Goal: Transaction & Acquisition: Purchase product/service

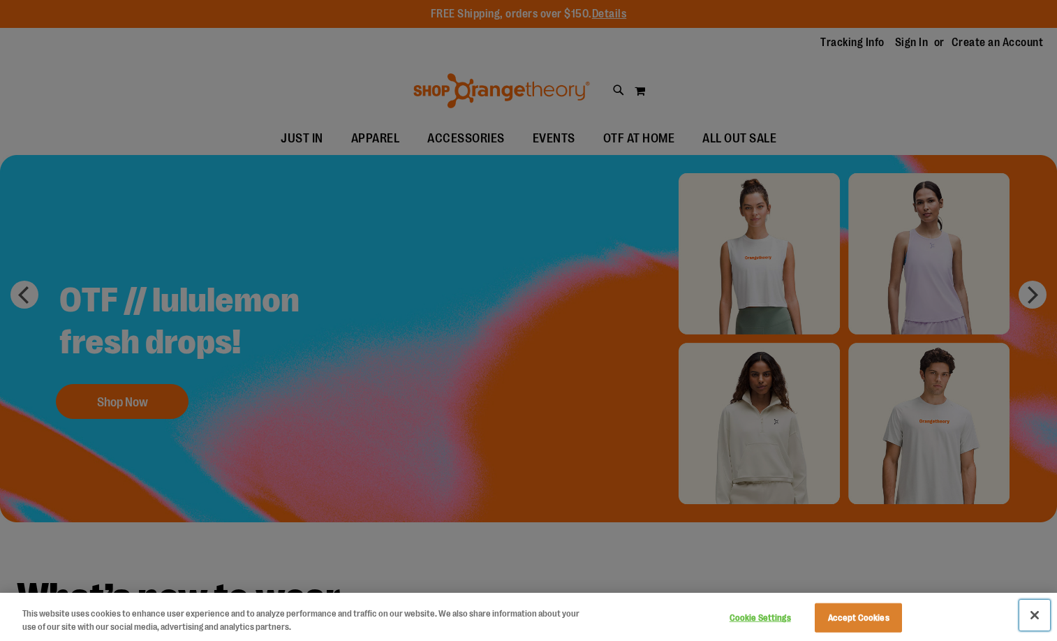
click at [1039, 613] on button "Close" at bounding box center [1035, 615] width 31 height 31
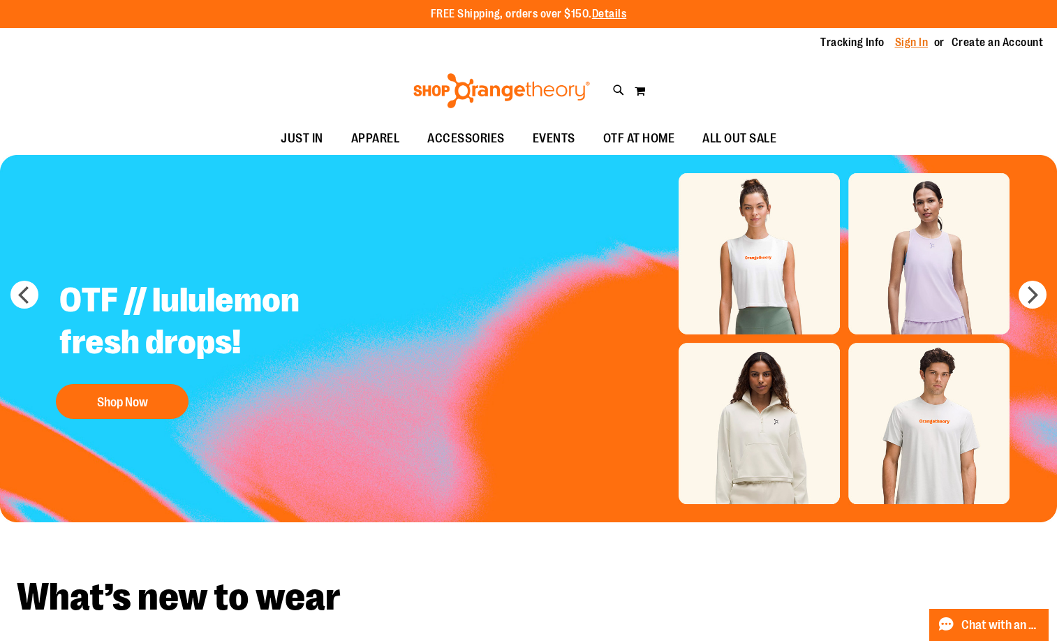
click at [907, 41] on link "Sign In" at bounding box center [912, 42] width 34 height 15
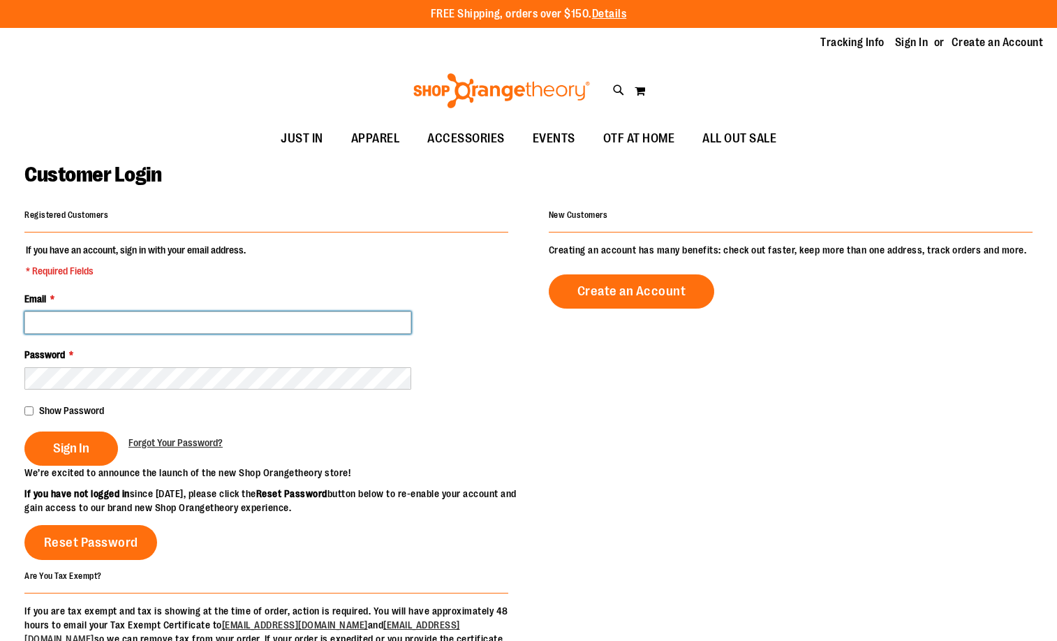
click at [233, 316] on input "Email *" at bounding box center [217, 323] width 387 height 22
type input "**********"
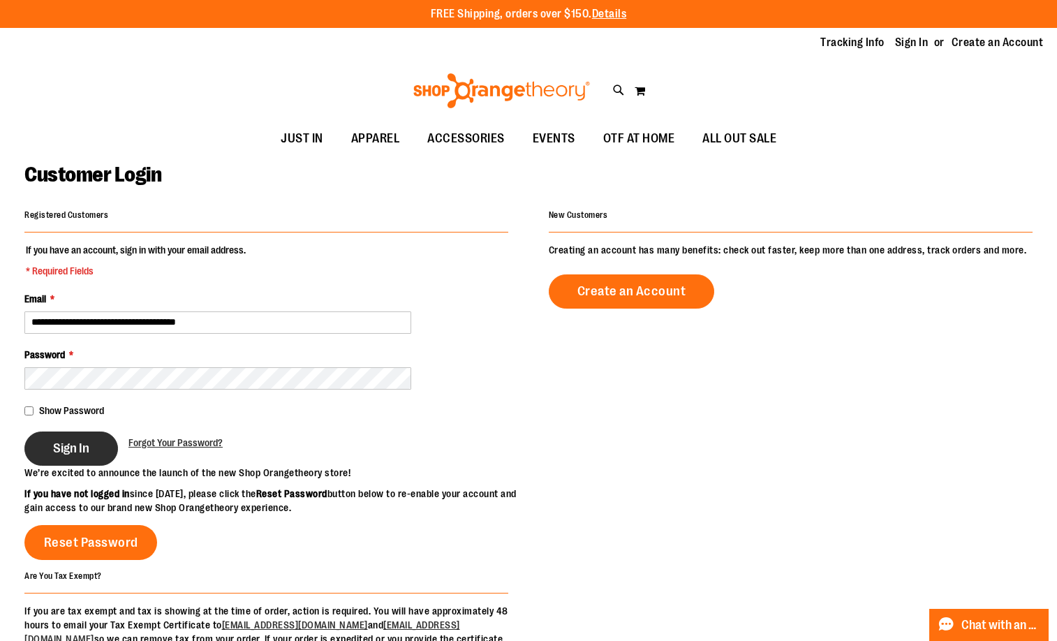
click at [67, 443] on span "Sign In" at bounding box center [71, 448] width 36 height 15
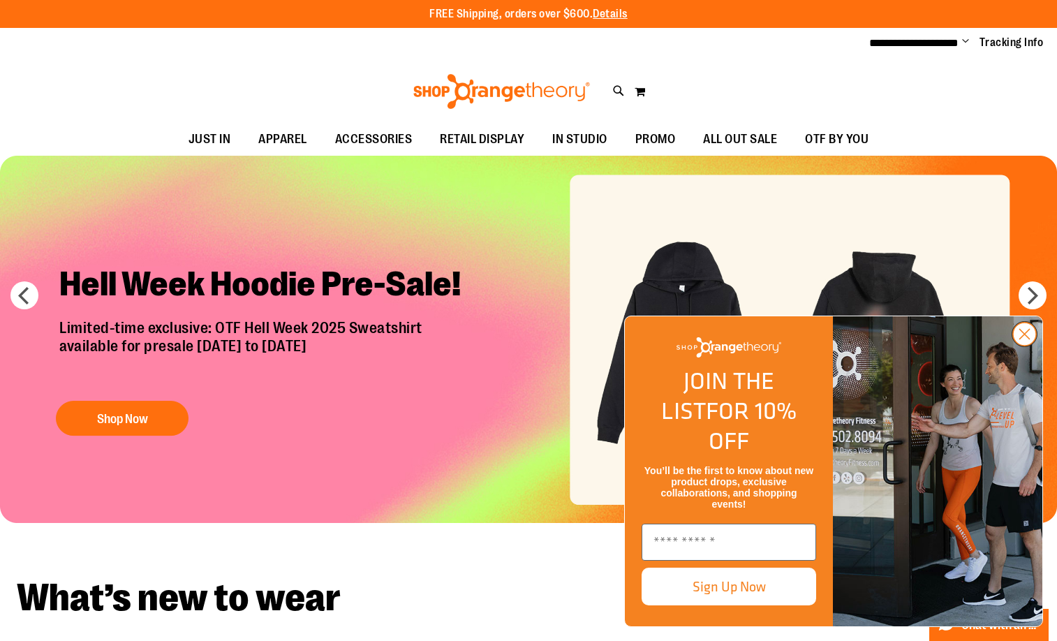
click at [1030, 339] on icon "Close dialog" at bounding box center [1025, 335] width 10 height 10
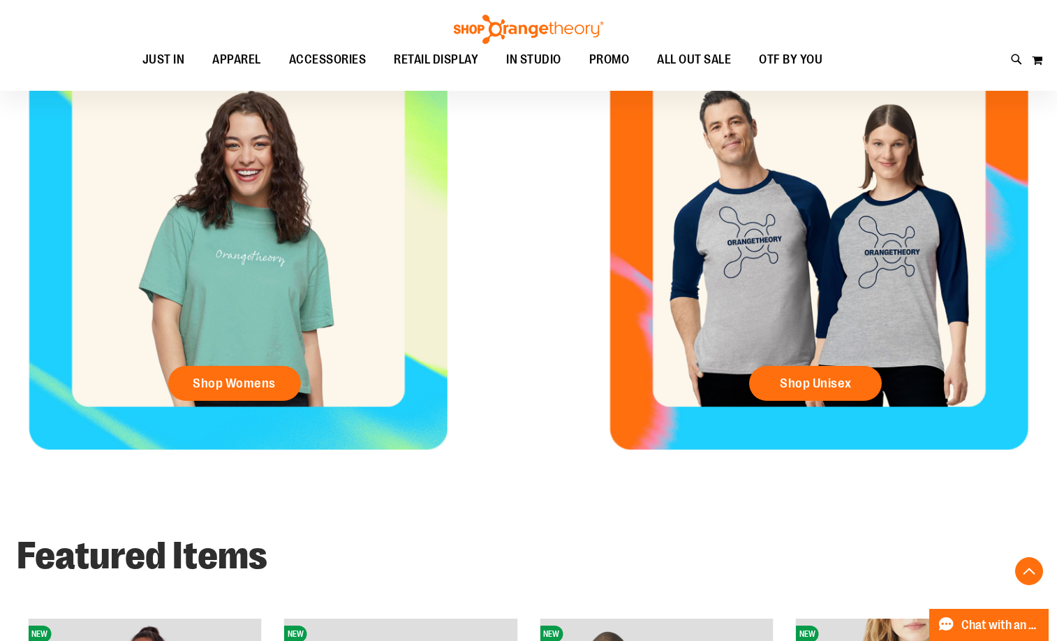
scroll to position [628, 0]
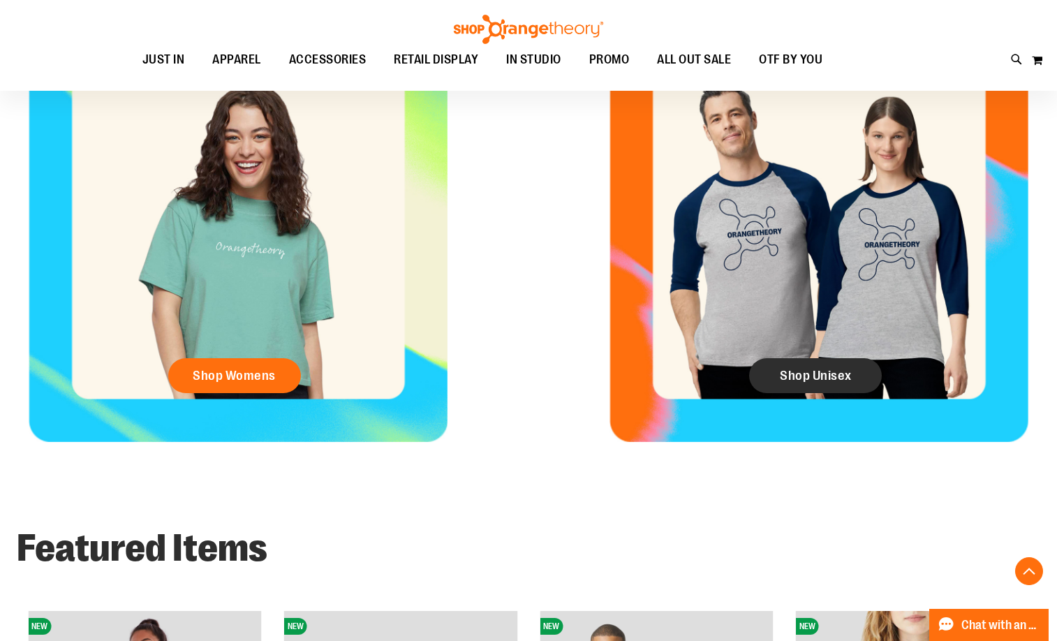
click at [825, 377] on span "Shop Unisex" at bounding box center [816, 375] width 72 height 15
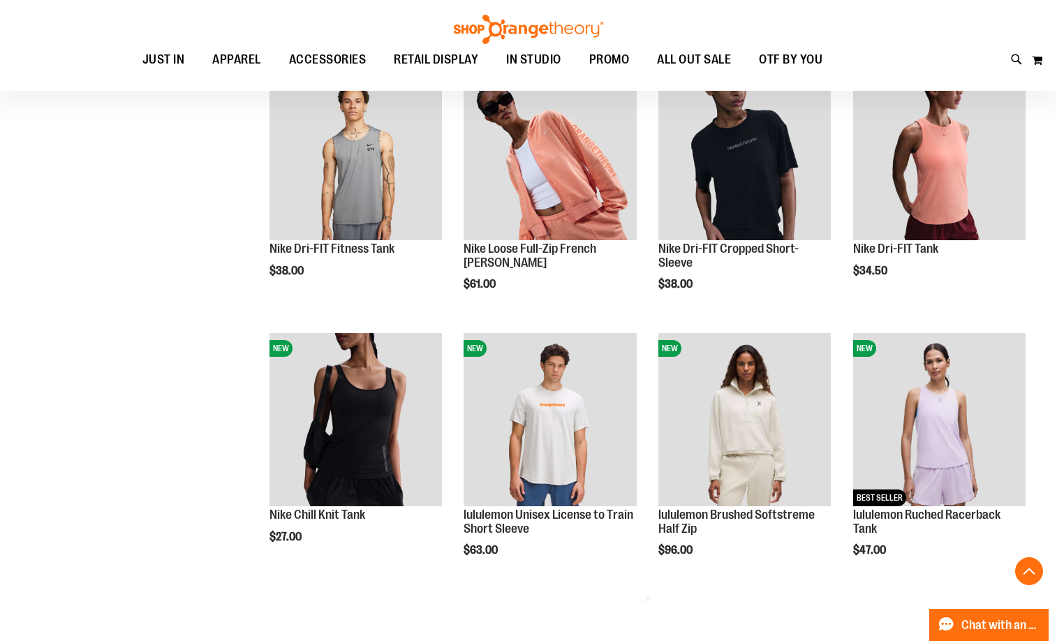
scroll to position [488, 0]
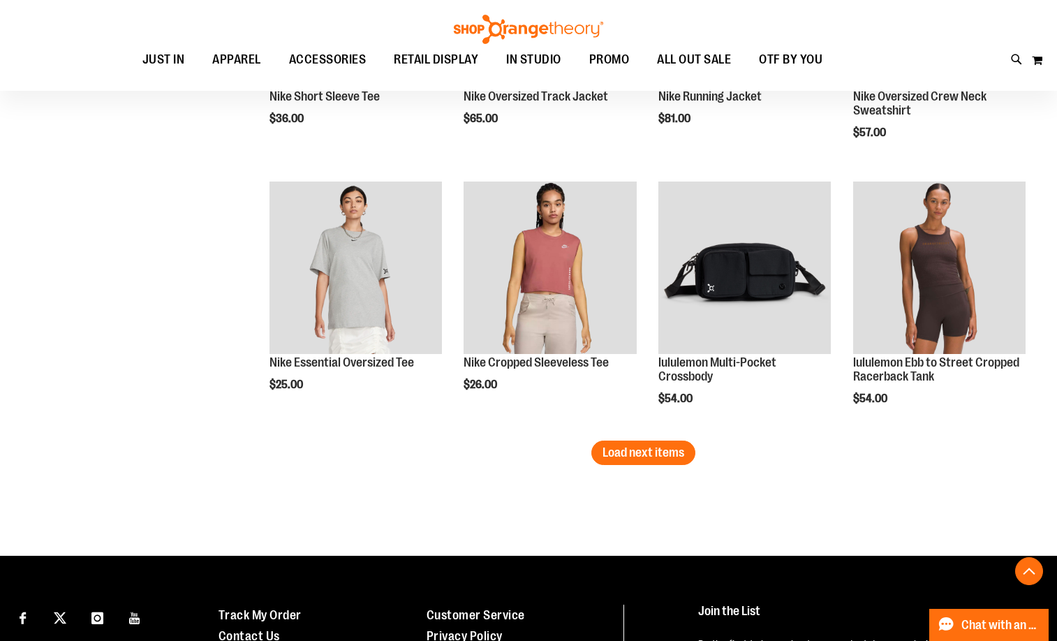
scroll to position [2234, 0]
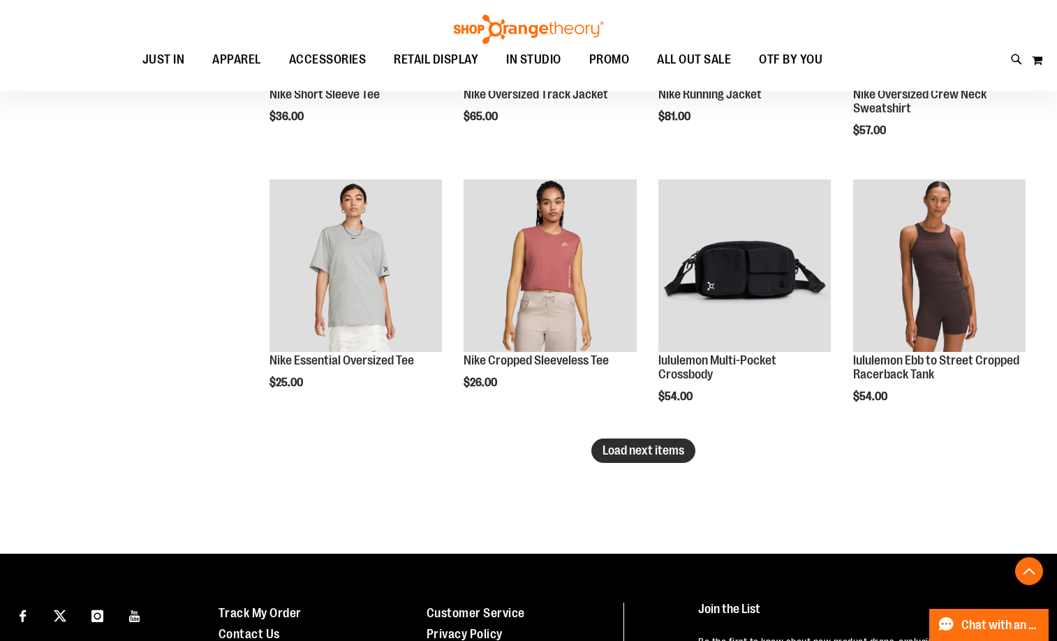
click at [680, 460] on button "Load next items" at bounding box center [644, 451] width 104 height 24
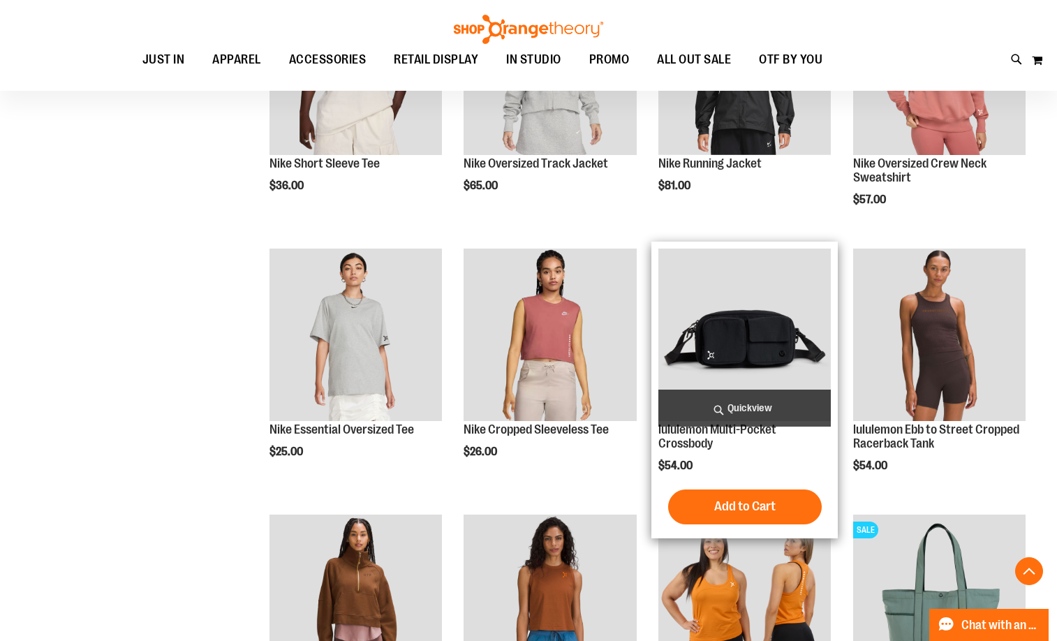
scroll to position [2165, 0]
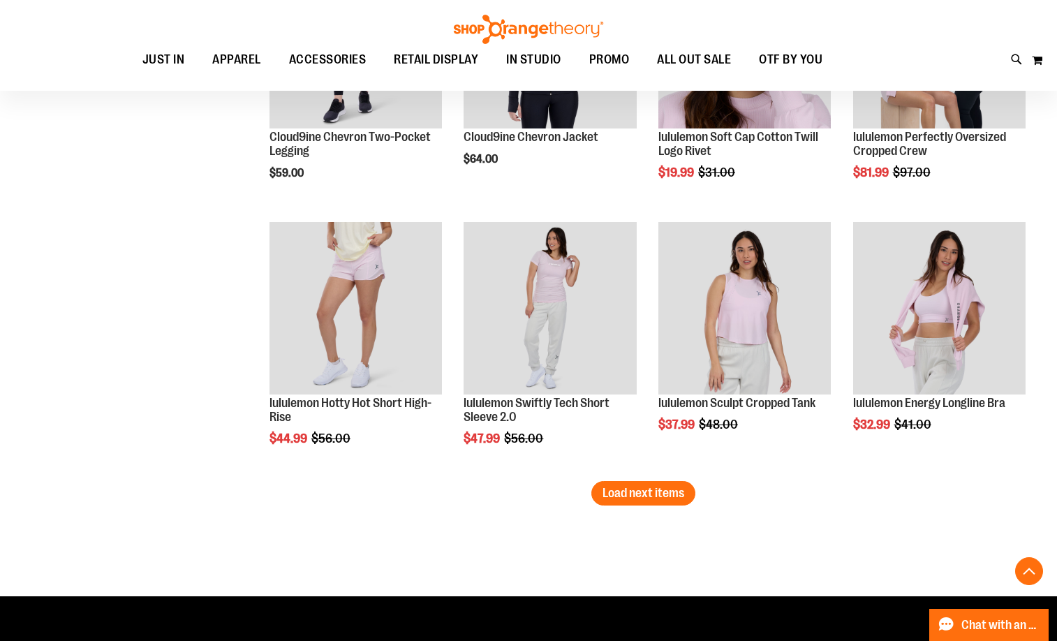
scroll to position [3003, 0]
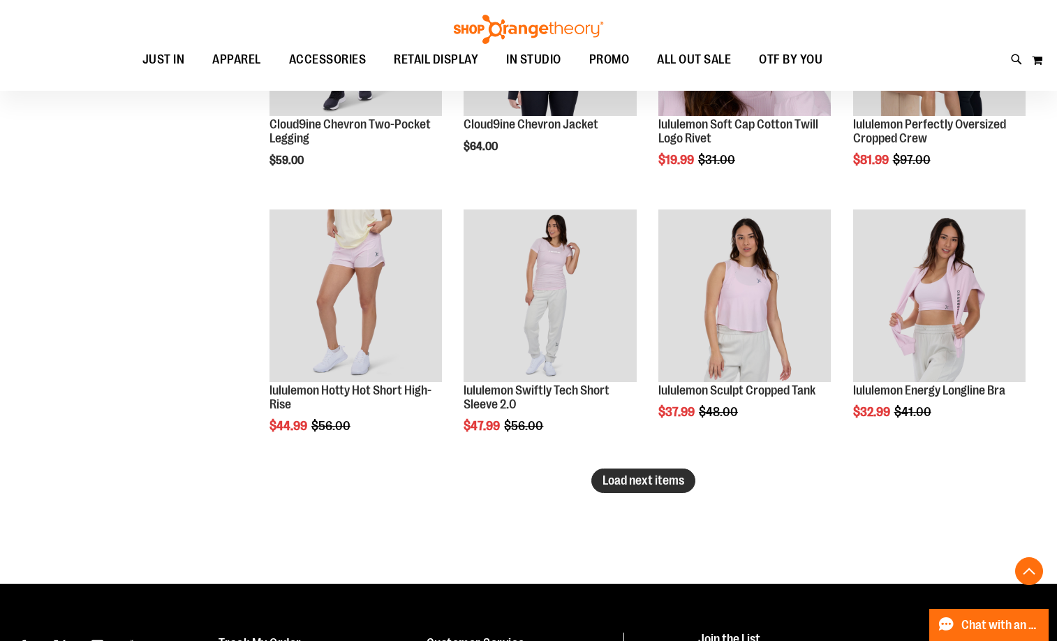
click at [624, 483] on span "Load next items" at bounding box center [644, 481] width 82 height 14
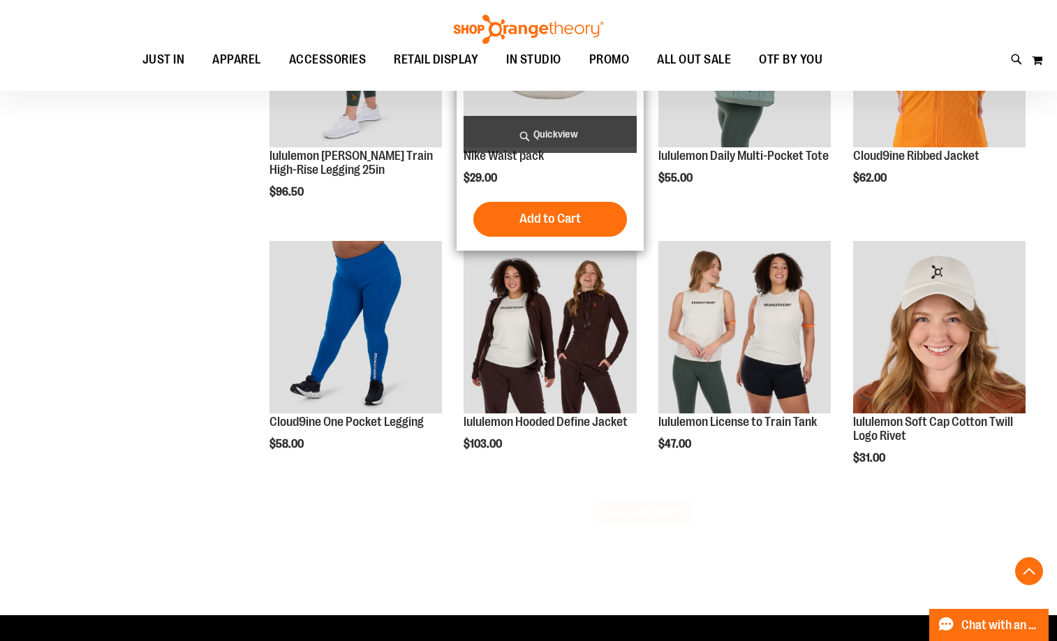
scroll to position [3771, 0]
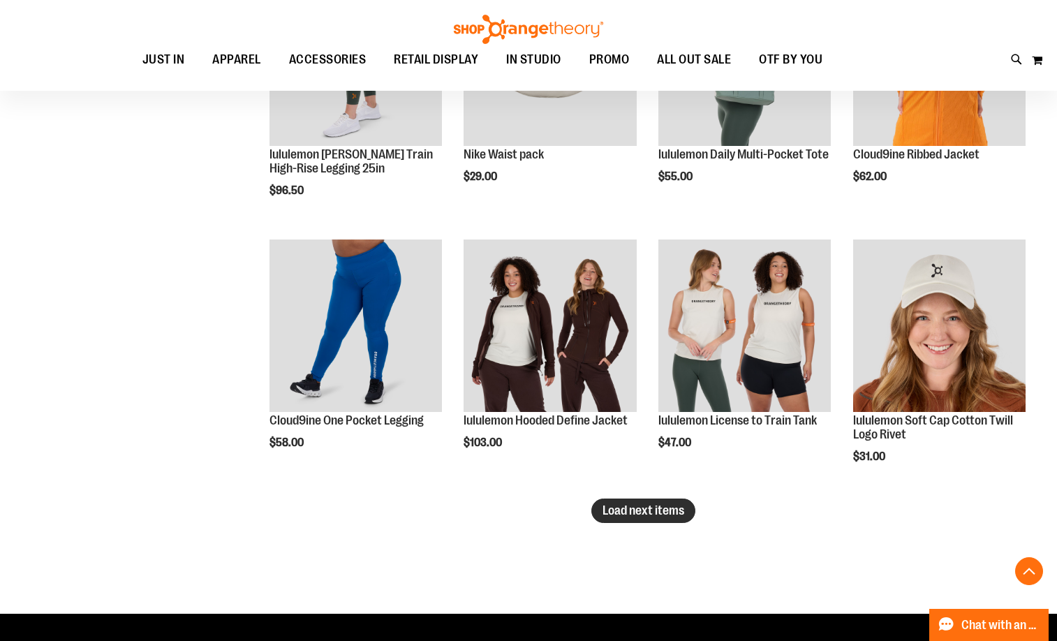
click at [661, 516] on span "Load next items" at bounding box center [644, 511] width 82 height 14
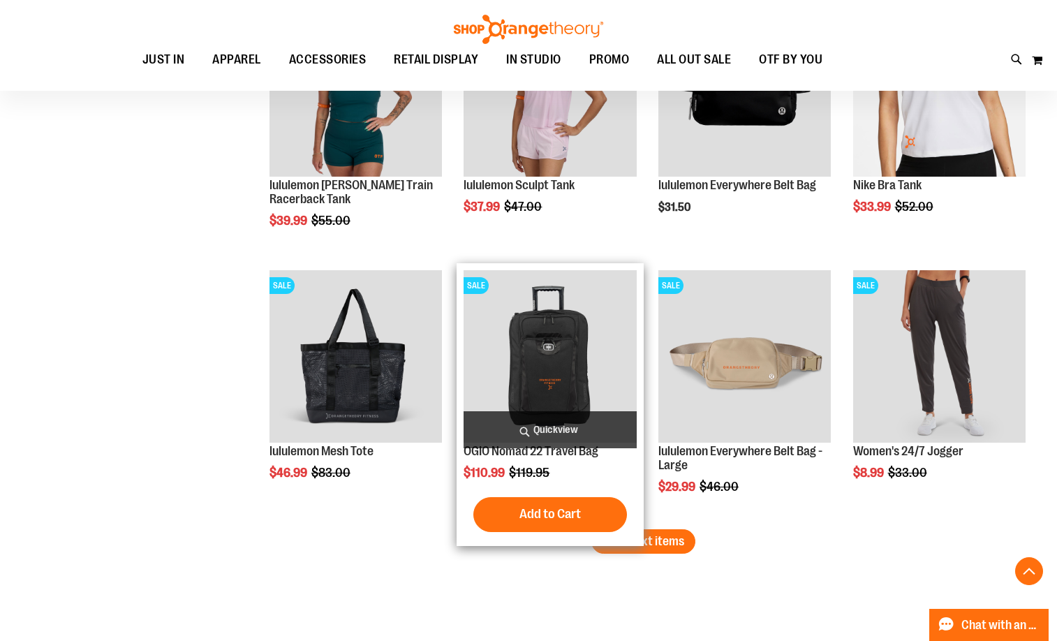
scroll to position [4539, 0]
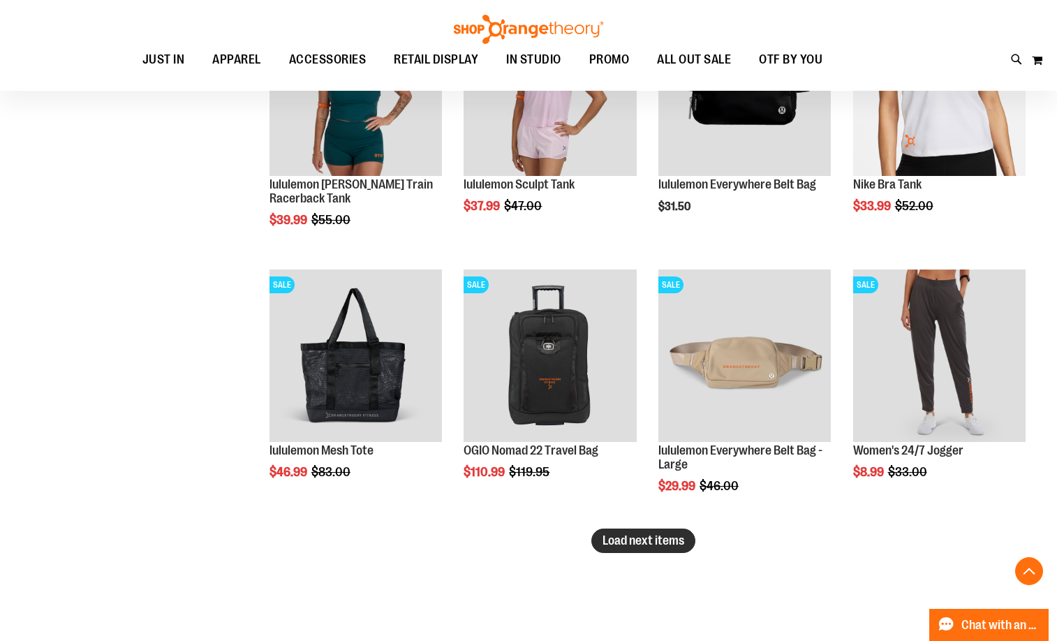
click at [621, 552] on button "Load next items" at bounding box center [644, 541] width 104 height 24
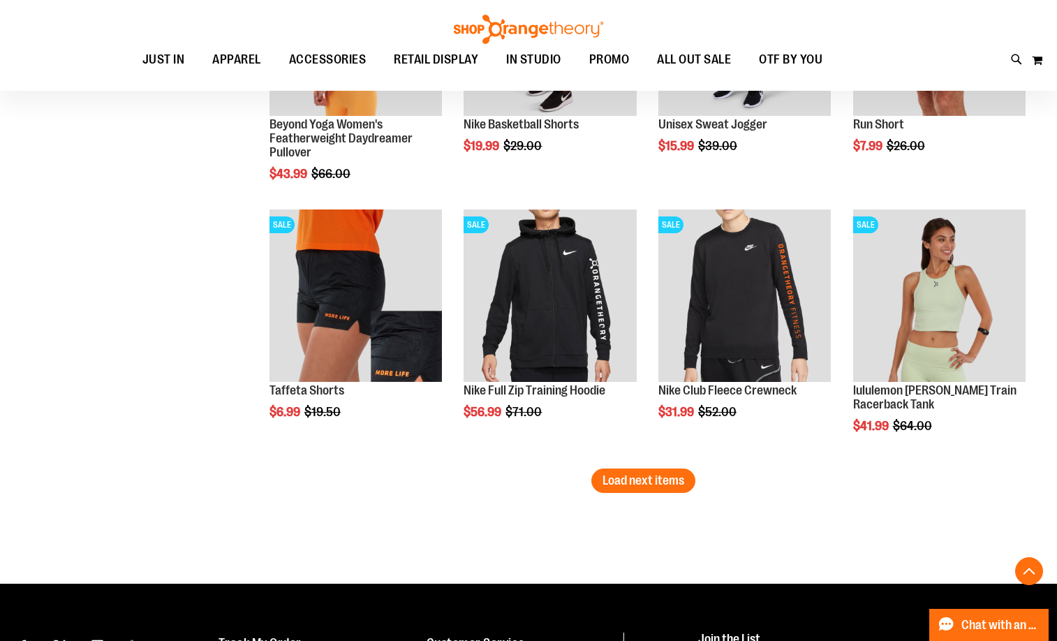
scroll to position [5517, 0]
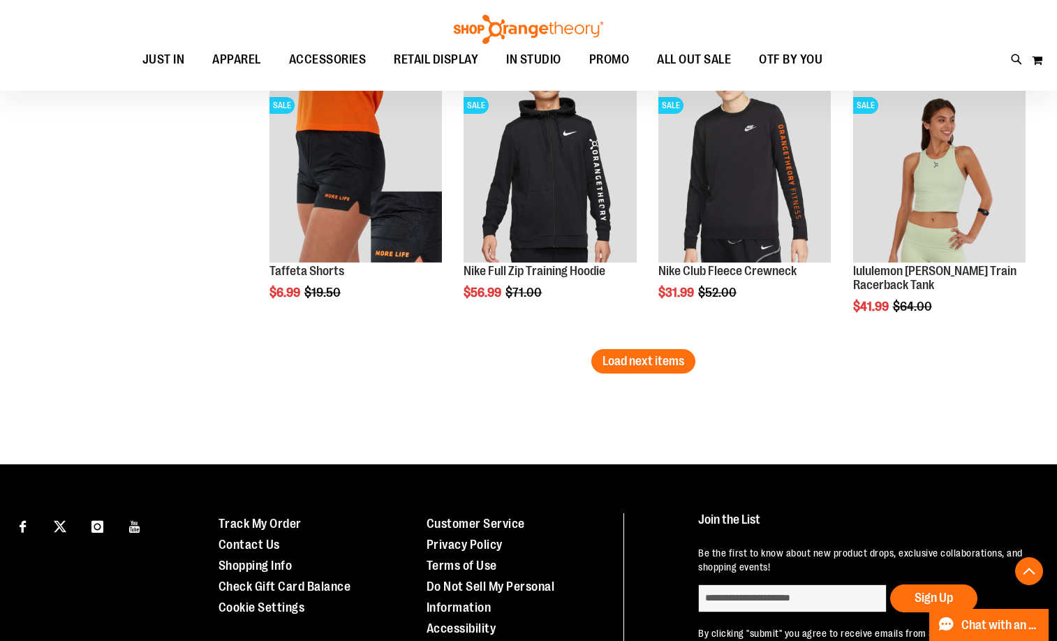
click at [624, 365] on span "Load next items" at bounding box center [644, 361] width 82 height 14
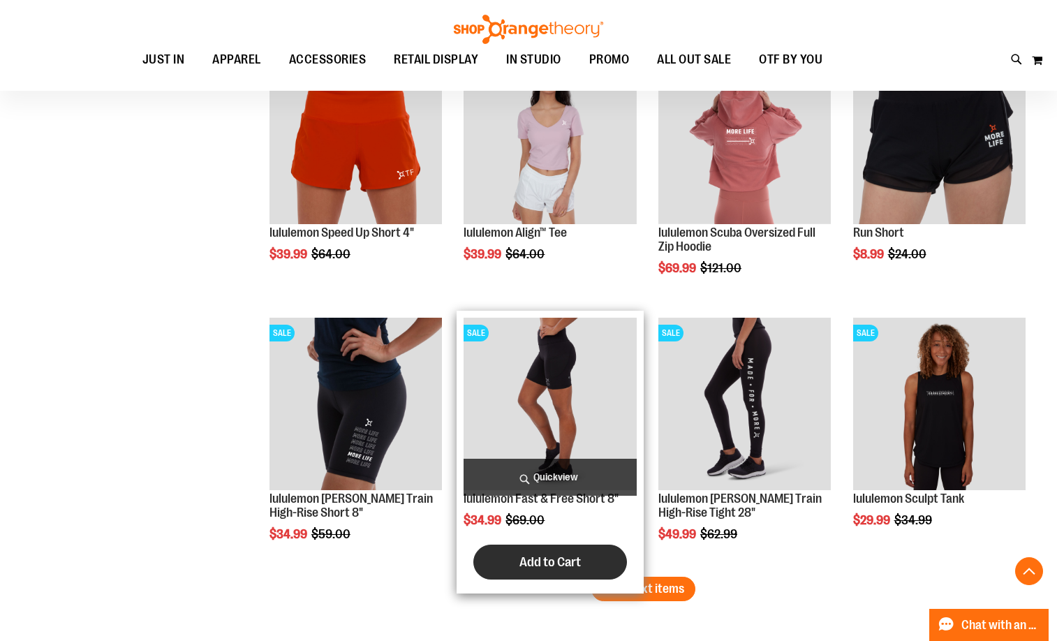
scroll to position [6216, 0]
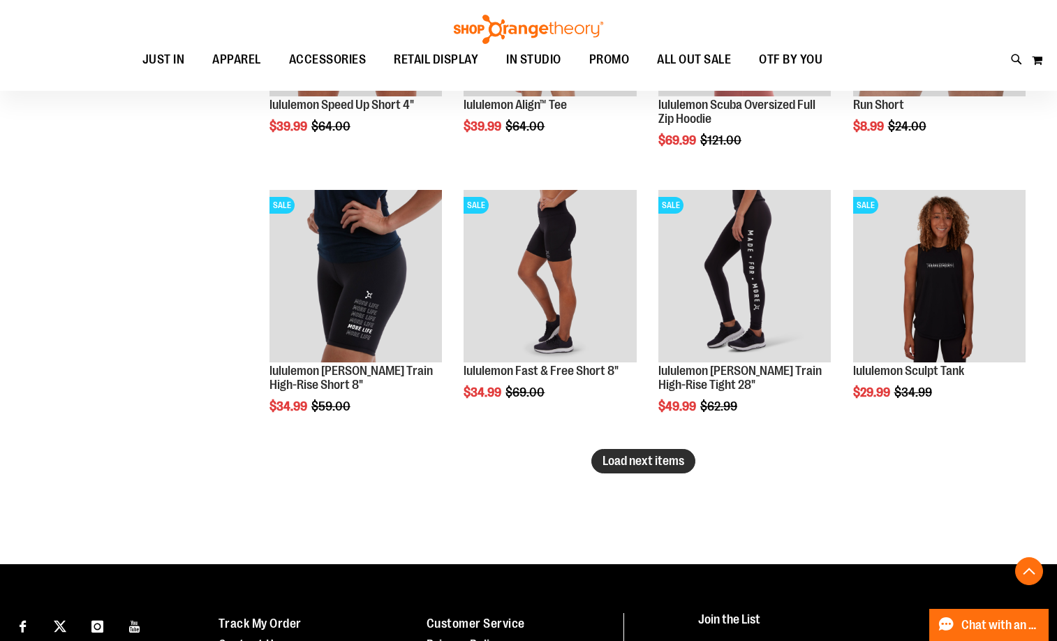
click at [666, 464] on span "Load next items" at bounding box center [644, 461] width 82 height 14
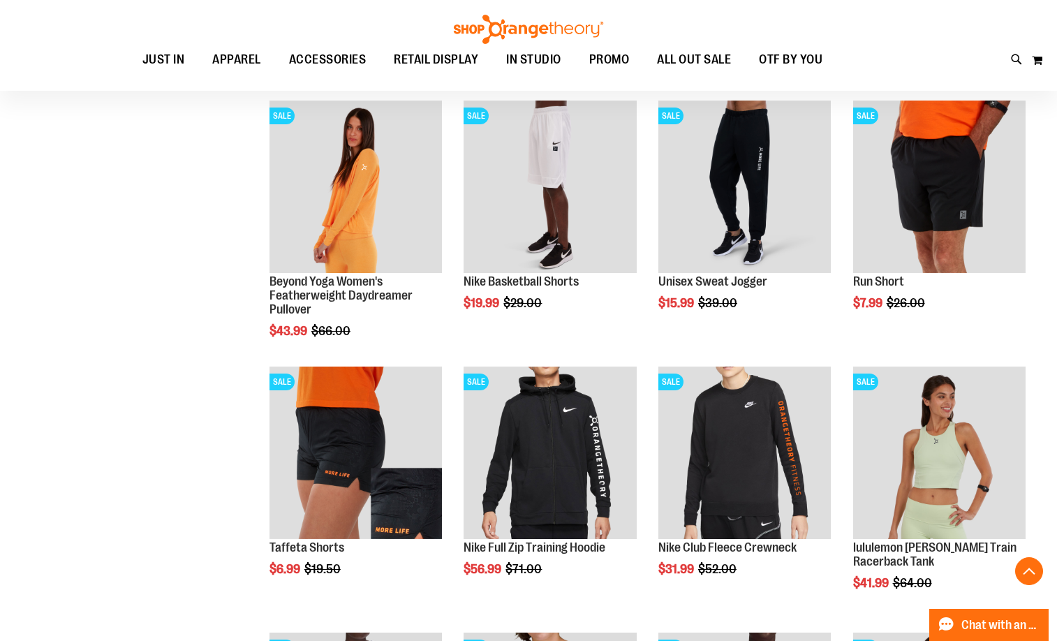
scroll to position [5238, 0]
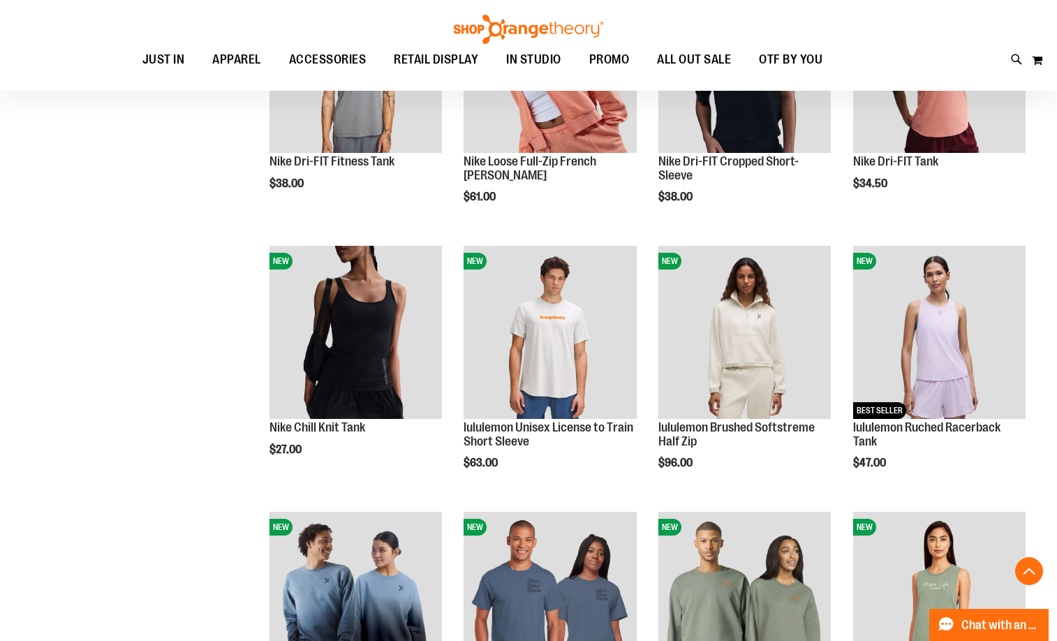
scroll to position [54, 0]
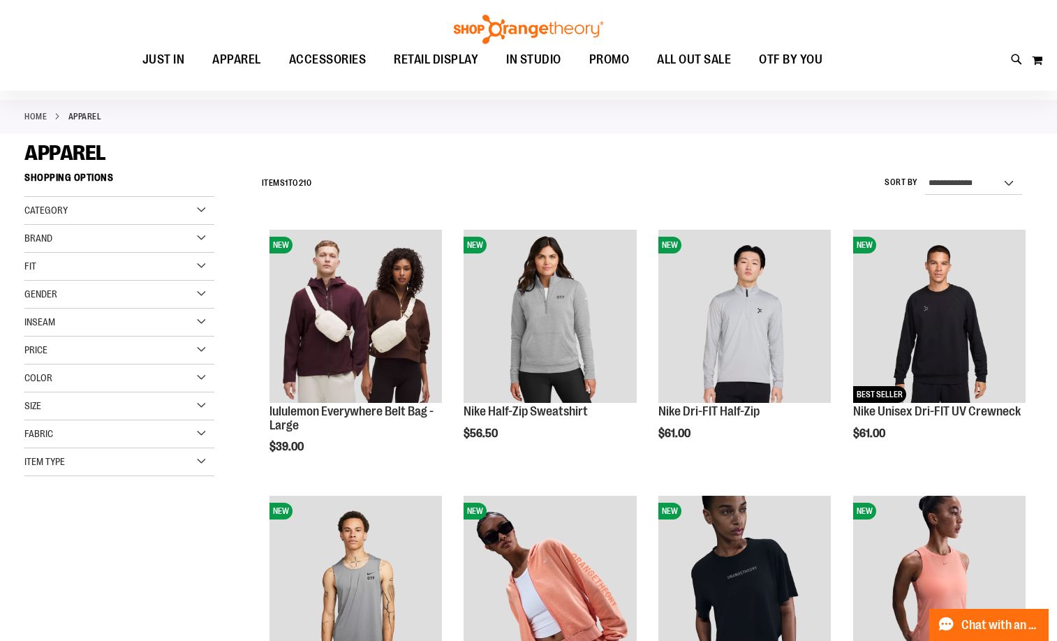
click at [1043, 41] on div "Toggle Nav Search Popular Suggestions Advanced Search" at bounding box center [528, 45] width 1057 height 91
click at [912, 181] on label "Sort By" at bounding box center [902, 183] width 34 height 12
click at [925, 181] on select "**********" at bounding box center [973, 184] width 97 height 22
click at [914, 178] on label "Sort By" at bounding box center [902, 183] width 34 height 12
click at [925, 178] on select "**********" at bounding box center [973, 184] width 97 height 22
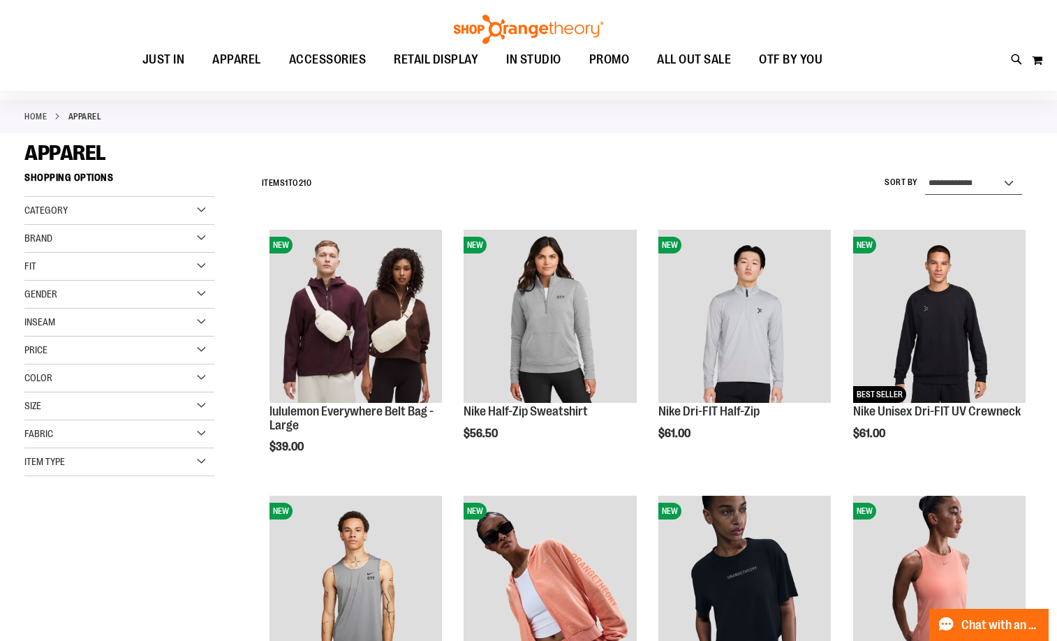
click at [961, 183] on select "**********" at bounding box center [973, 184] width 97 height 22
click at [779, 183] on div "**********" at bounding box center [644, 184] width 778 height 36
click at [199, 206] on div "Category" at bounding box center [119, 211] width 190 height 28
click at [444, 161] on div "APPAREL" at bounding box center [528, 152] width 1009 height 25
click at [198, 364] on div "Gender" at bounding box center [119, 363] width 190 height 28
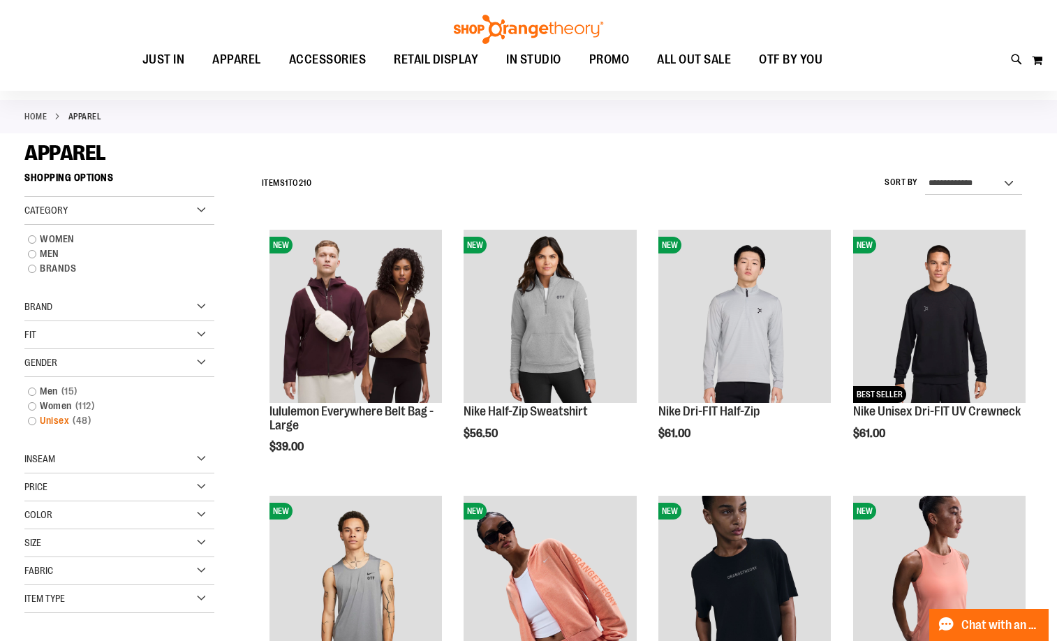
click at [36, 423] on link "Unisex 48 items" at bounding box center [112, 420] width 182 height 15
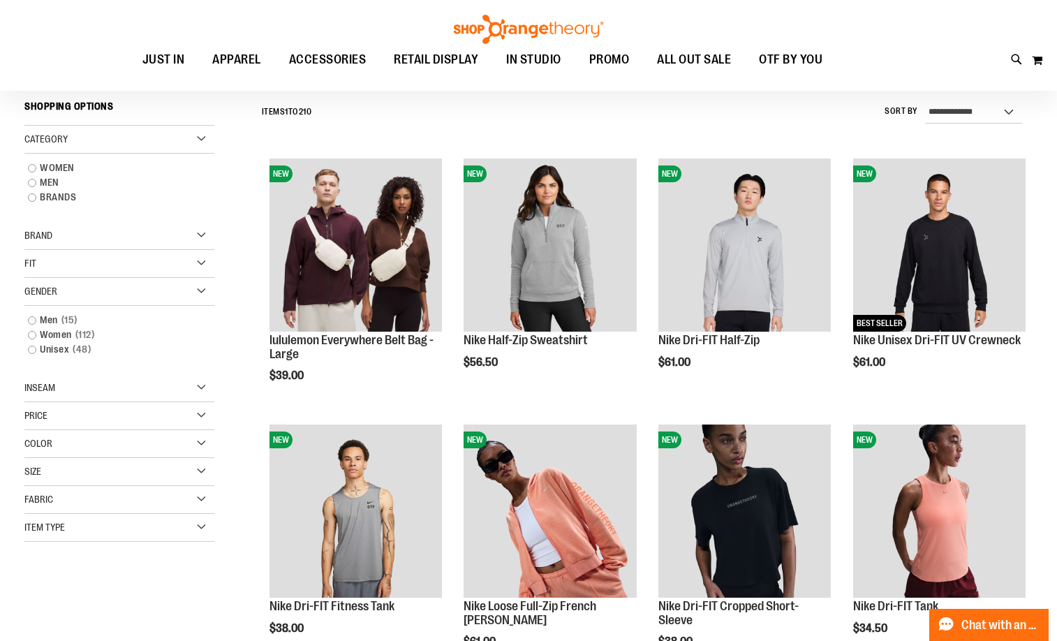
scroll to position [130, 0]
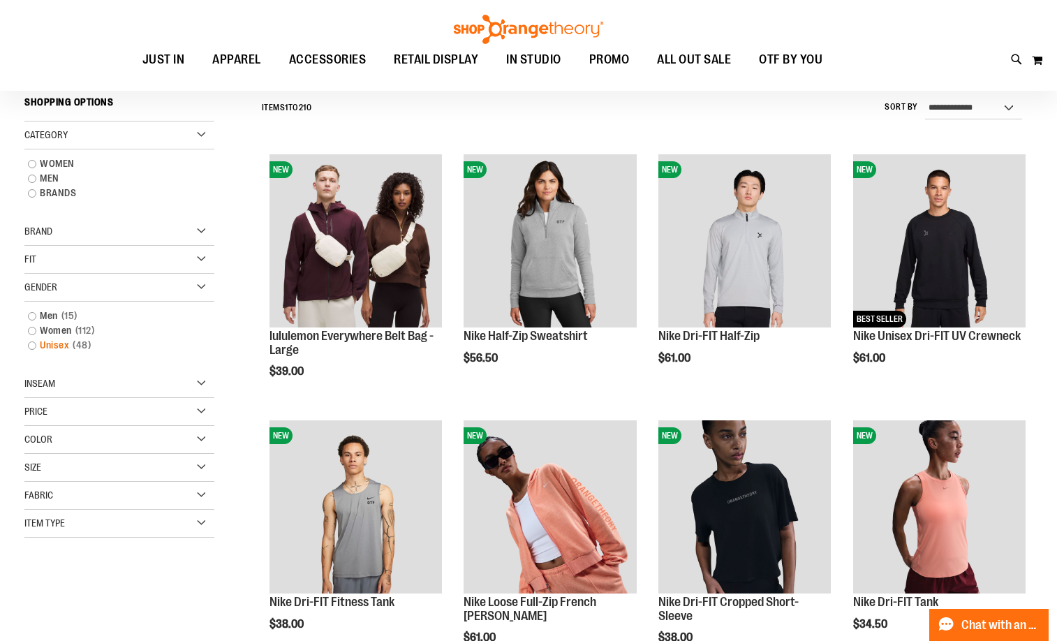
click at [34, 342] on link "Unisex 48 items" at bounding box center [112, 345] width 182 height 15
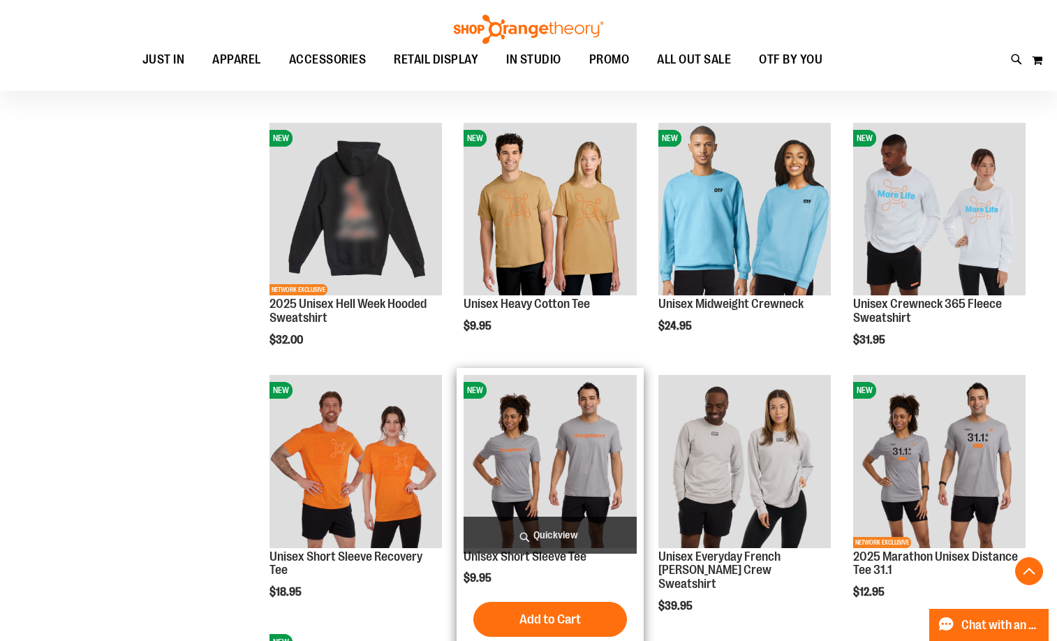
scroll to position [689, 0]
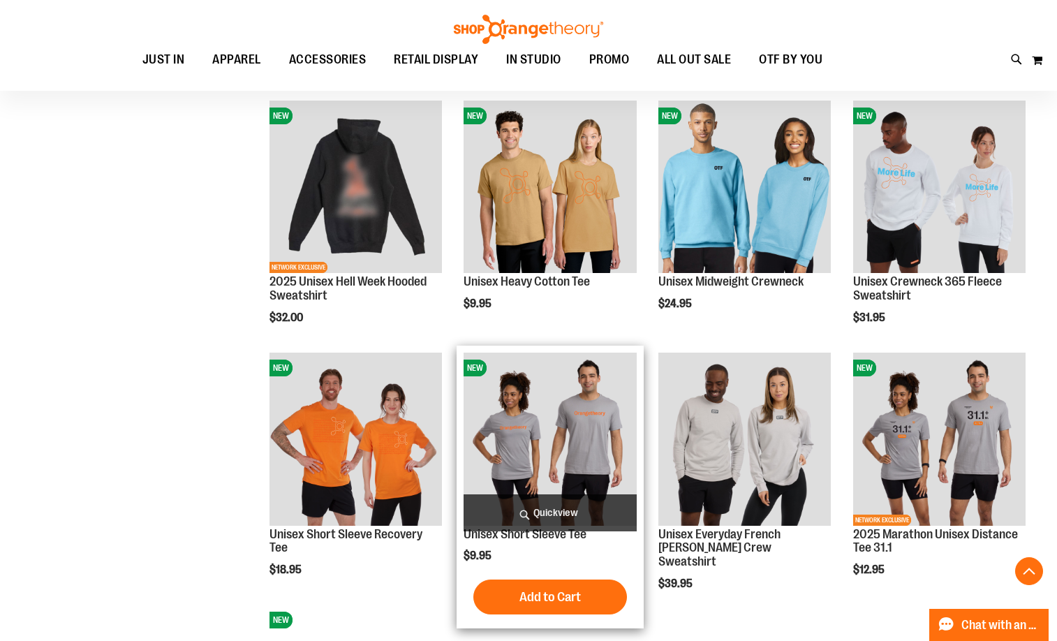
click at [552, 434] on img "product" at bounding box center [550, 439] width 173 height 173
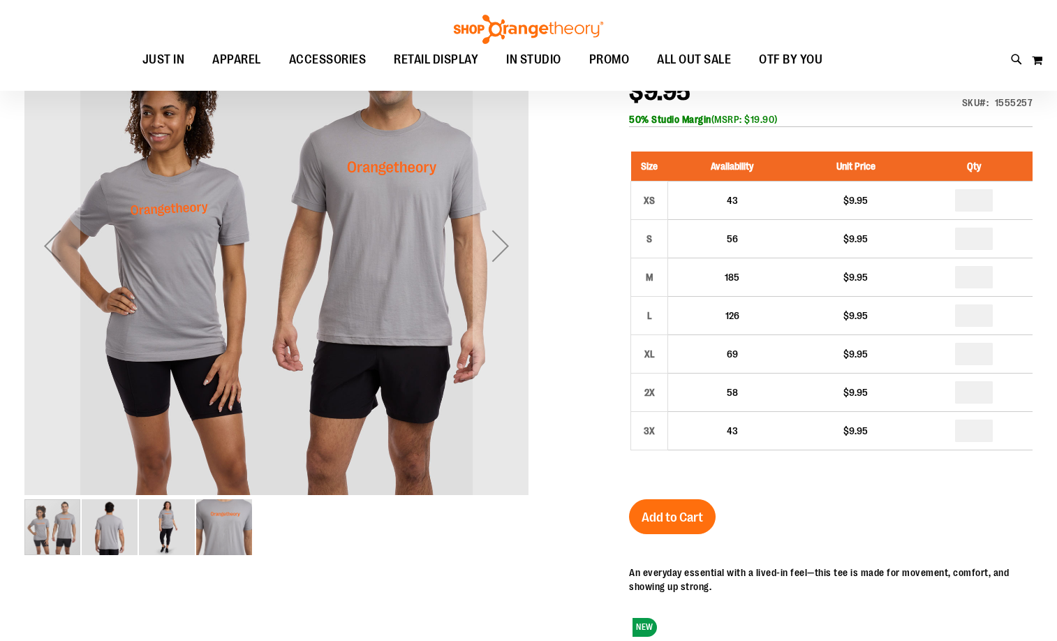
scroll to position [209, 0]
click at [103, 534] on img "image 2 of 4" at bounding box center [110, 527] width 56 height 56
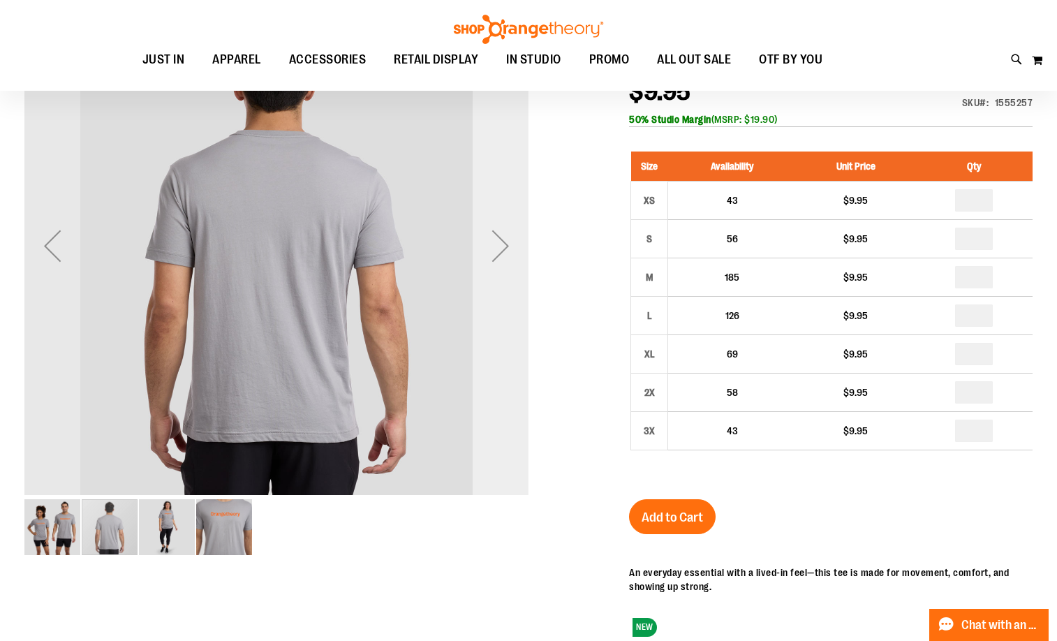
click at [499, 252] on div "Next" at bounding box center [501, 246] width 56 height 56
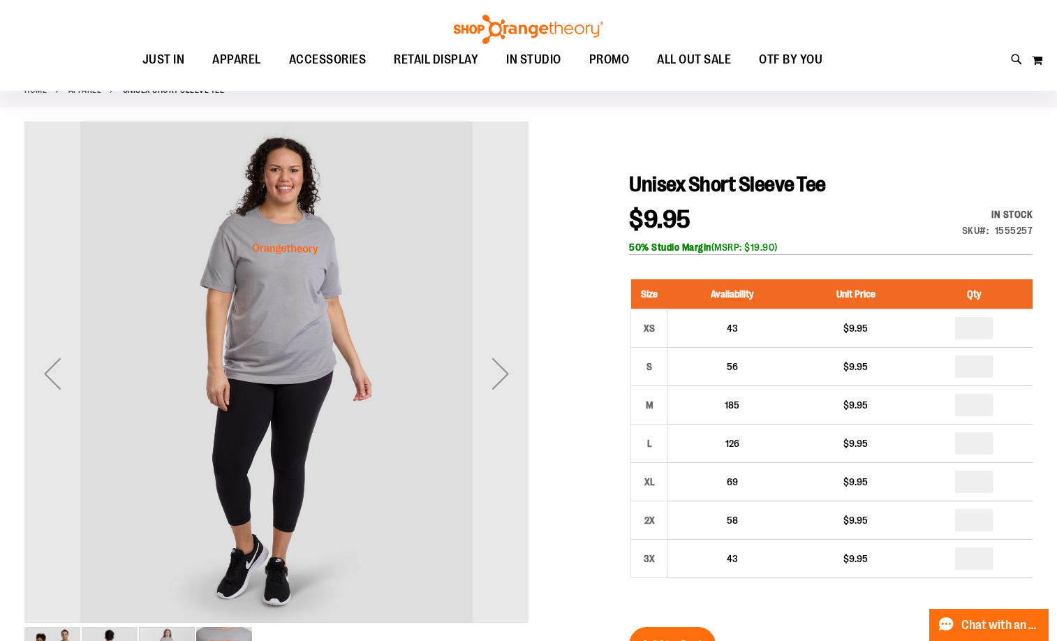
scroll to position [0, 0]
